Goal: Check status

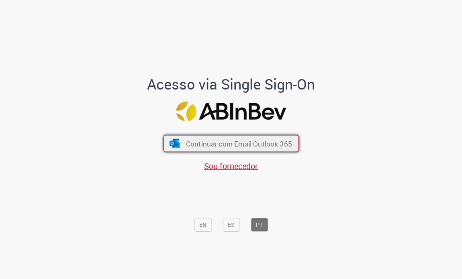
click at [247, 142] on span "Continuar com Email Outlook 365" at bounding box center [239, 143] width 106 height 9
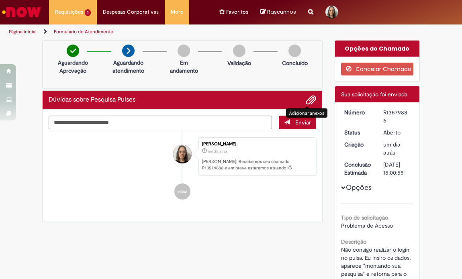
click at [306, 102] on span "Adicionar anexos" at bounding box center [311, 101] width 10 height 10
click at [175, 191] on div "Maria Izabel Scudlarek Do Nascimento" at bounding box center [182, 211] width 20 height 134
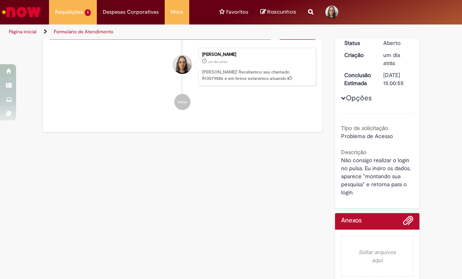
scroll to position [49, 0]
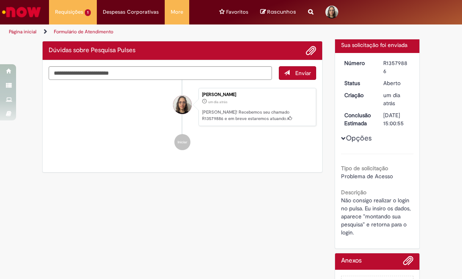
click at [0, 0] on button "Opções" at bounding box center [0, 0] width 0 height 0
